Goal: Navigation & Orientation: Find specific page/section

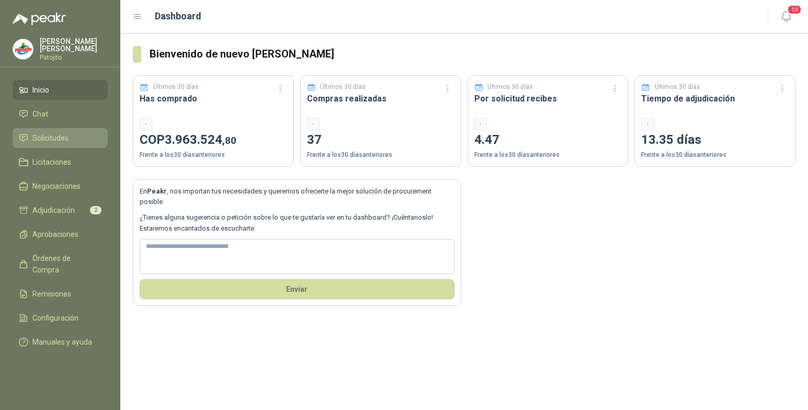
click at [51, 138] on span "Solicitudes" at bounding box center [50, 138] width 36 height 12
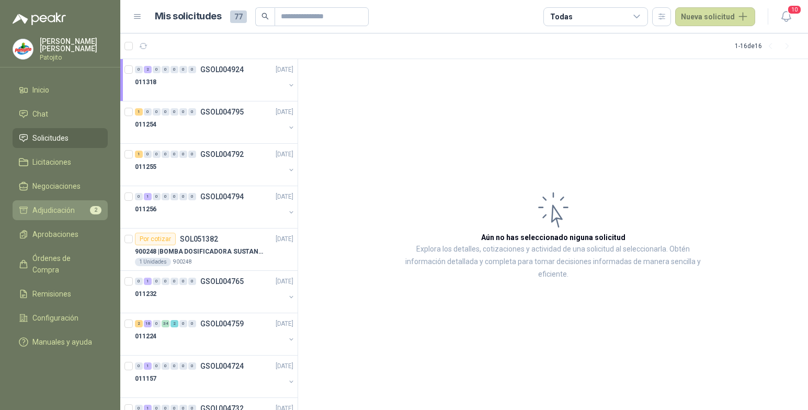
click at [75, 207] on li "Adjudicación 2" at bounding box center [60, 210] width 83 height 12
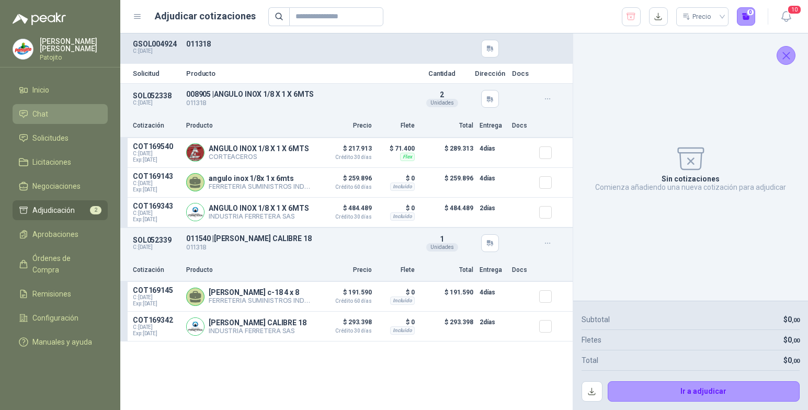
click at [43, 112] on span "Chat" at bounding box center [40, 114] width 16 height 12
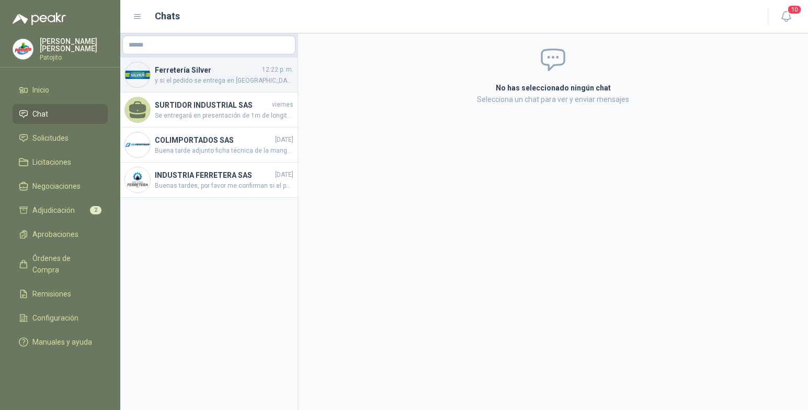
click at [258, 81] on span "y si el pedido se entrega en [GEOGRAPHIC_DATA], para que no haya cobro [PERSON_…" at bounding box center [224, 81] width 139 height 10
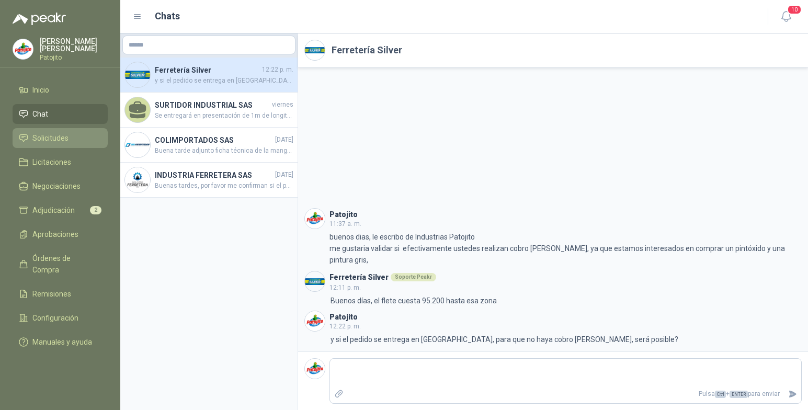
click at [66, 143] on span "Solicitudes" at bounding box center [50, 138] width 36 height 12
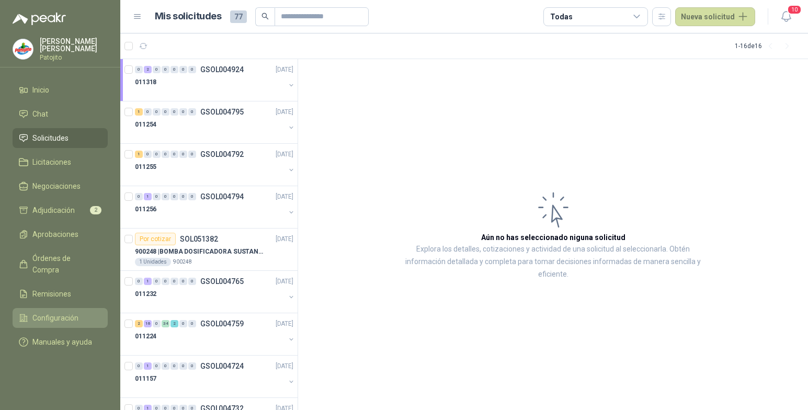
click at [72, 312] on span "Configuración" at bounding box center [55, 318] width 46 height 12
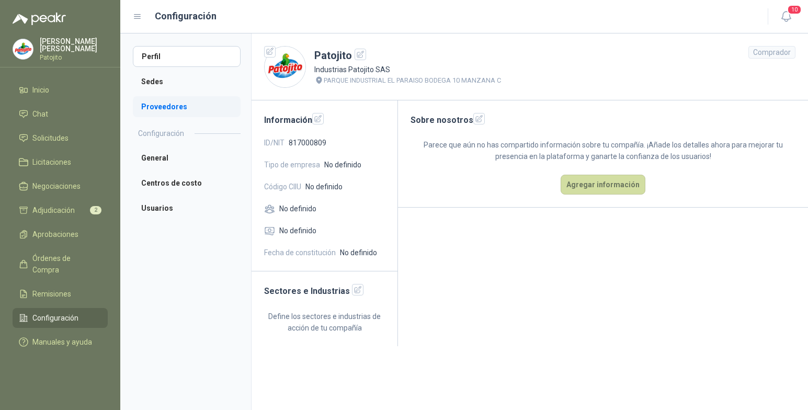
click at [185, 106] on li "Proveedores" at bounding box center [187, 106] width 108 height 21
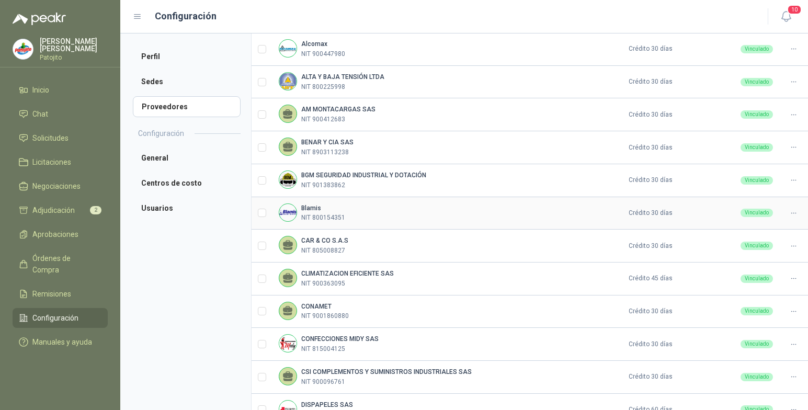
scroll to position [276, 0]
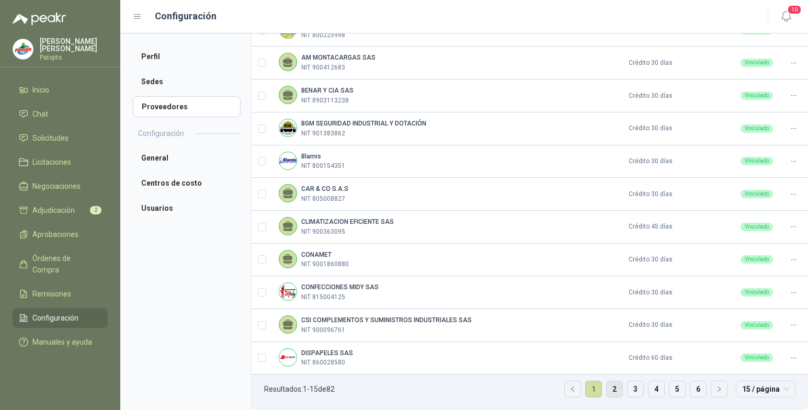
click at [613, 388] on link "2" at bounding box center [615, 389] width 16 height 16
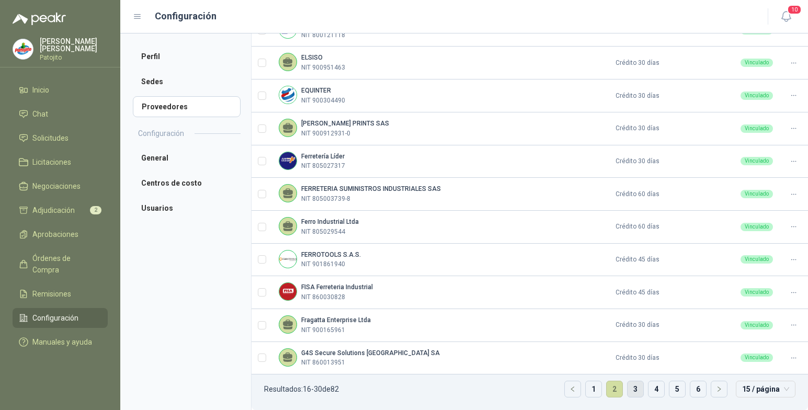
click at [630, 386] on link "3" at bounding box center [636, 389] width 16 height 16
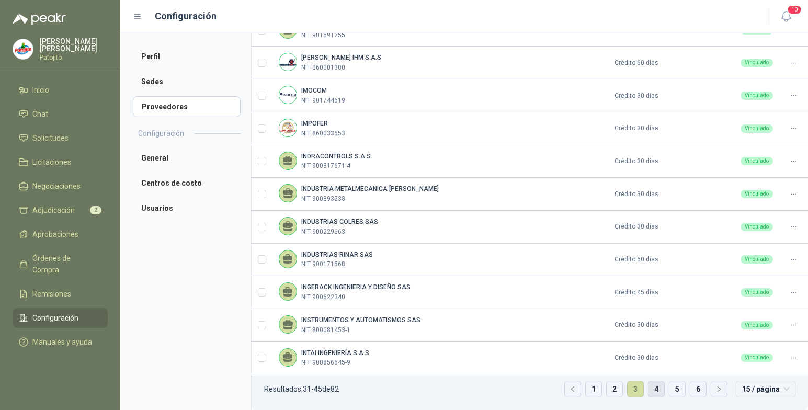
click at [649, 388] on link "4" at bounding box center [657, 389] width 16 height 16
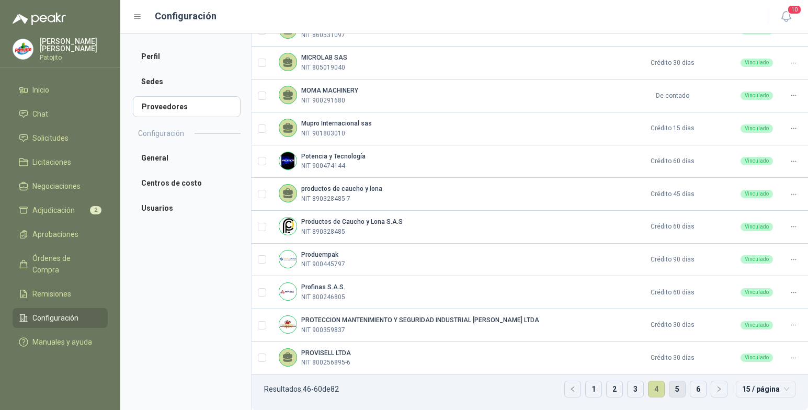
click at [669, 393] on link "5" at bounding box center [677, 389] width 16 height 16
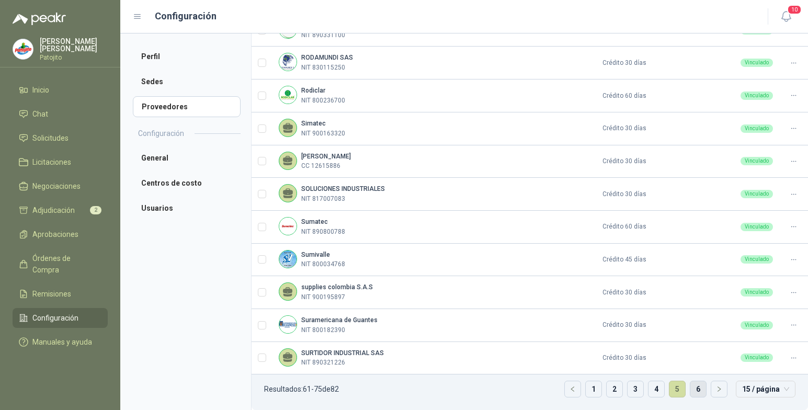
click at [690, 388] on link "6" at bounding box center [698, 389] width 16 height 16
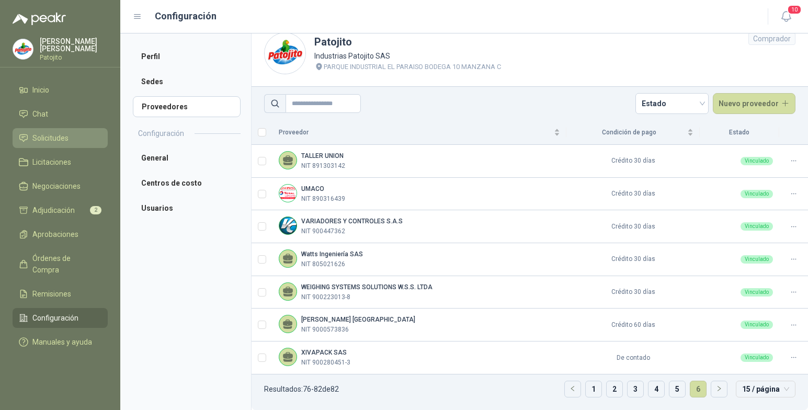
click at [35, 132] on span "Solicitudes" at bounding box center [50, 138] width 36 height 12
